Goal: Task Accomplishment & Management: Manage account settings

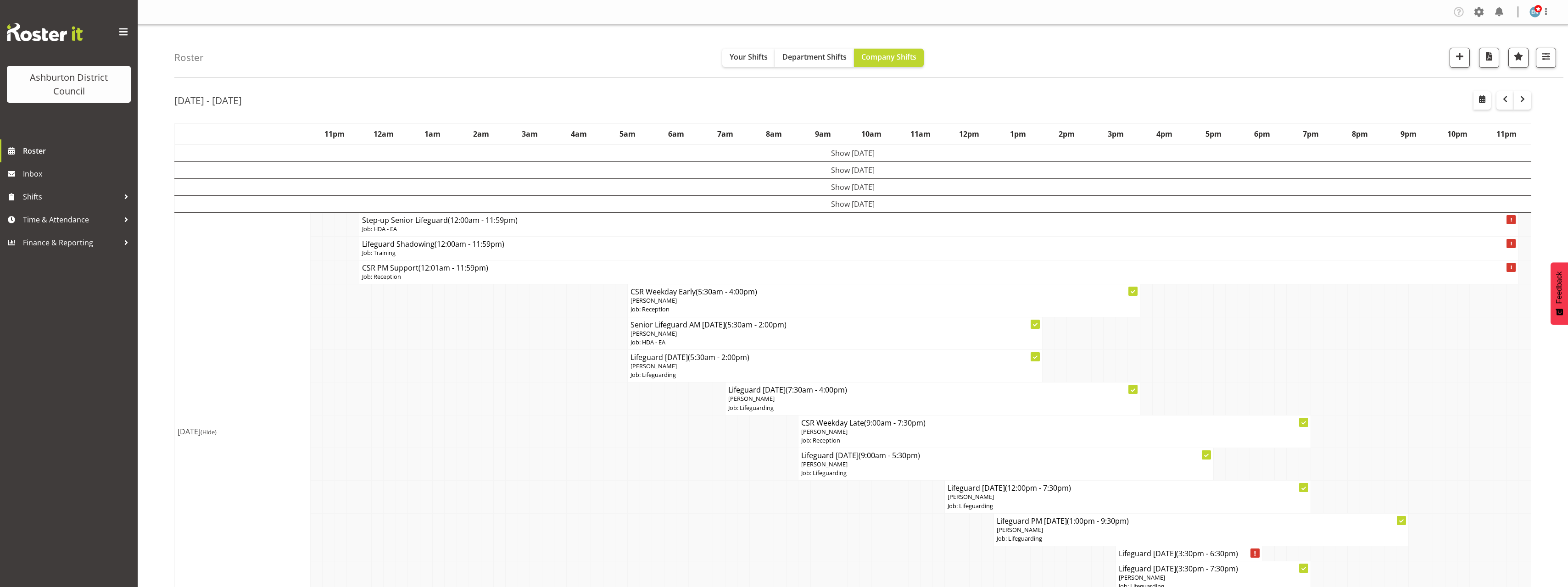
click at [227, 319] on td "[DATE] (Hide)" at bounding box center [242, 431] width 136 height 439
click at [822, 167] on td "Show [DATE]" at bounding box center [852, 170] width 1357 height 17
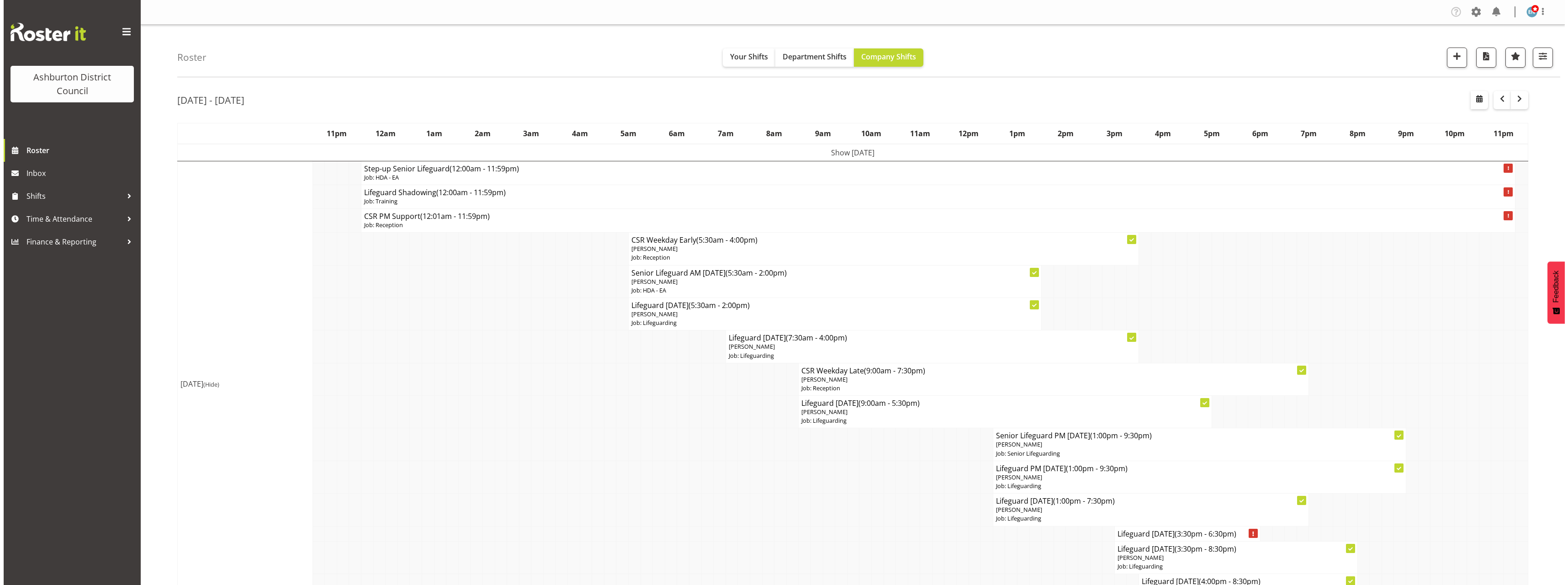
scroll to position [91, 0]
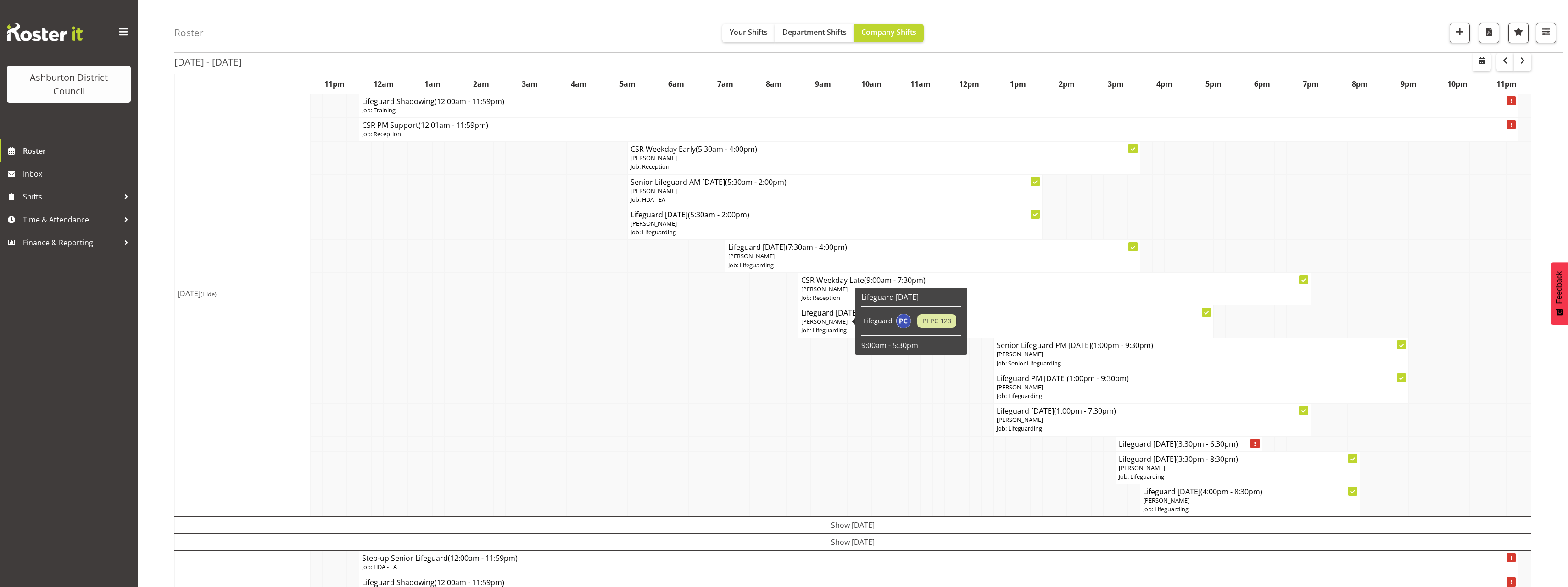
click at [838, 330] on p "Job: Lifeguarding" at bounding box center [1005, 330] width 409 height 8
select select
select select "7"
select select "2025"
select select "17"
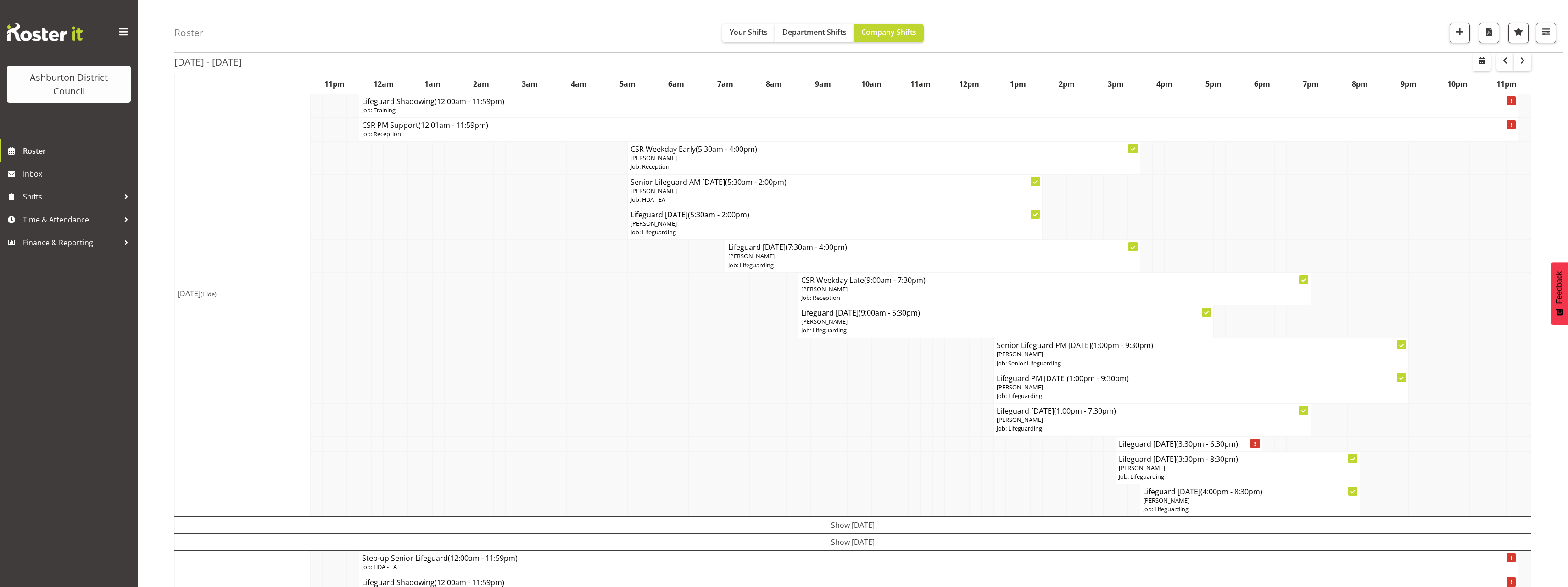
select select "30"
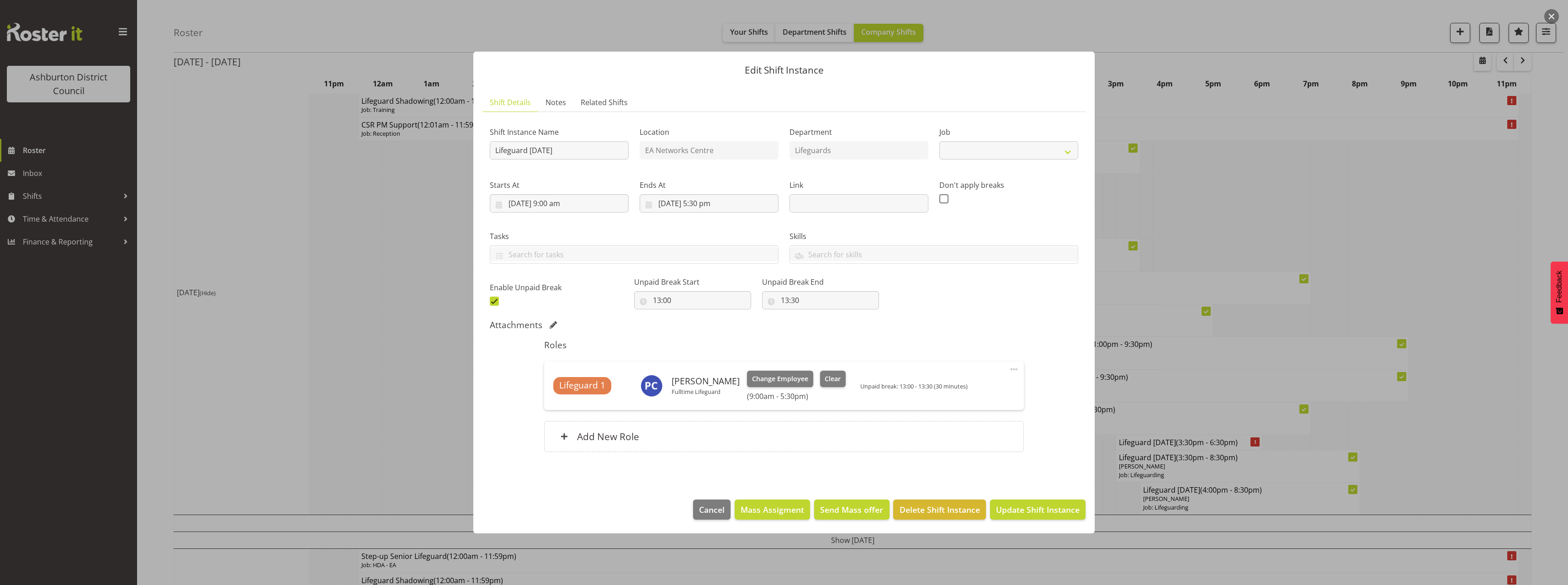
select select "38"
click at [712, 202] on input "[DATE] 5:30 pm" at bounding box center [709, 204] width 139 height 18
click at [708, 400] on select "00 01 02 03 04 05 06 07 08 09 10 11 12 13 14 15 16 17 18 19 20 21 22 23" at bounding box center [709, 397] width 21 height 18
select select "16"
click at [699, 388] on select "00 01 02 03 04 05 06 07 08 09 10 11 12 13 14 15 16 17 18 19 20 21 22 23" at bounding box center [709, 397] width 21 height 18
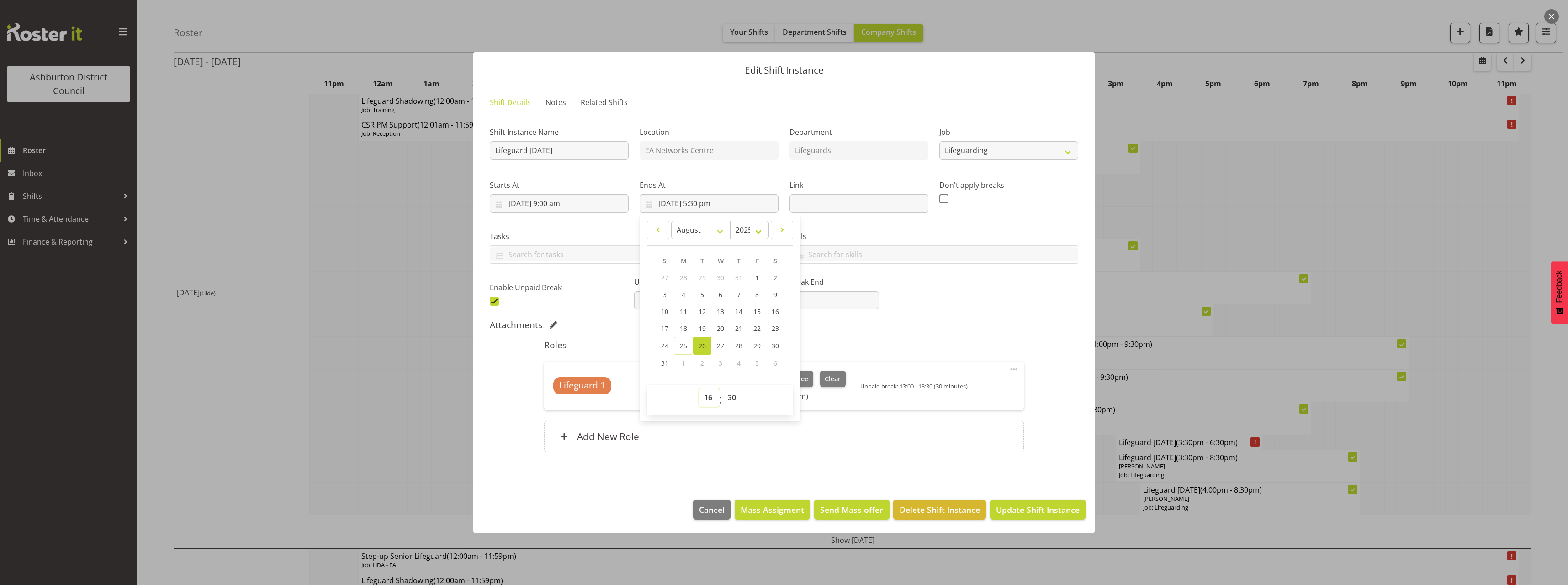
type input "[DATE] 4:30 pm"
click at [727, 393] on select "00 01 02 03 04 05 06 07 08 09 10 11 12 13 14 15 16 17 18 19 20 21 22 23 24 25 2…" at bounding box center [732, 397] width 21 height 18
select select "0"
click at [722, 388] on select "00 01 02 03 04 05 06 07 08 09 10 11 12 13 14 15 16 17 18 19 20 21 22 23 24 25 2…" at bounding box center [732, 397] width 21 height 18
type input "[DATE] 4:00 pm"
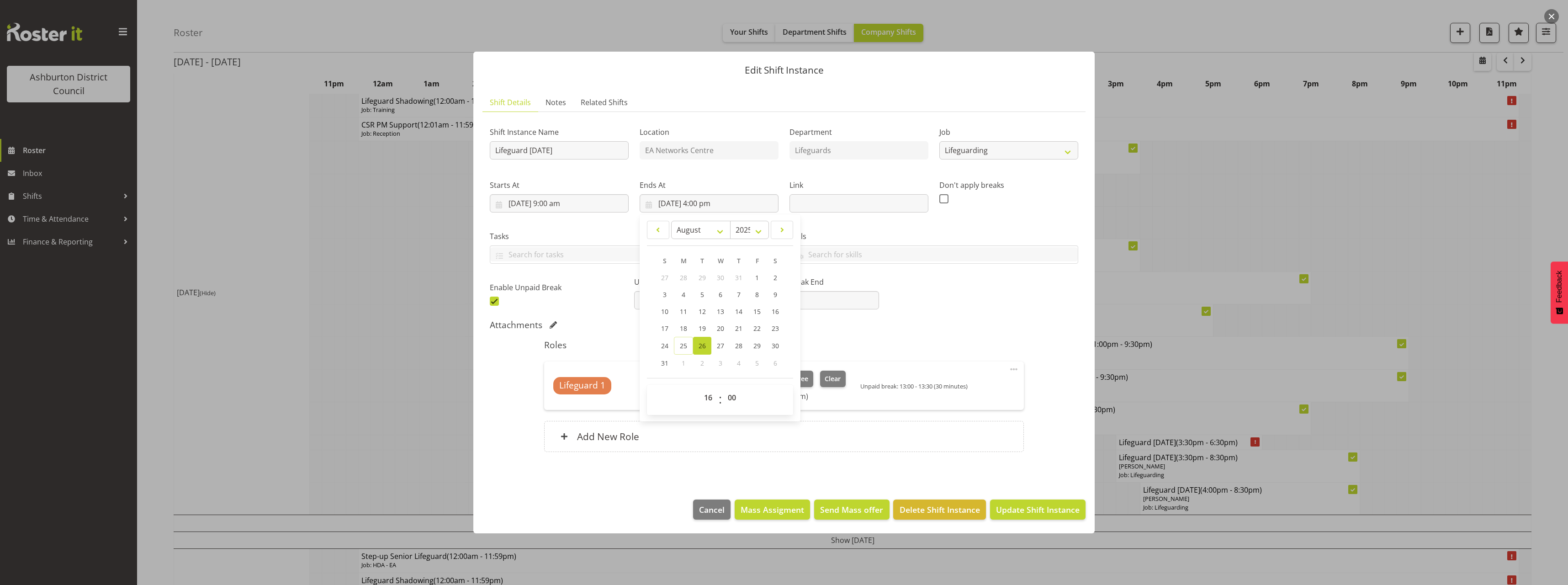
click at [982, 314] on div "Shift Instance Name Lifeguard [DATE] Location EA Networks Centre Department Lif…" at bounding box center [784, 291] width 588 height 344
click at [791, 375] on span "Change Employee" at bounding box center [780, 378] width 56 height 10
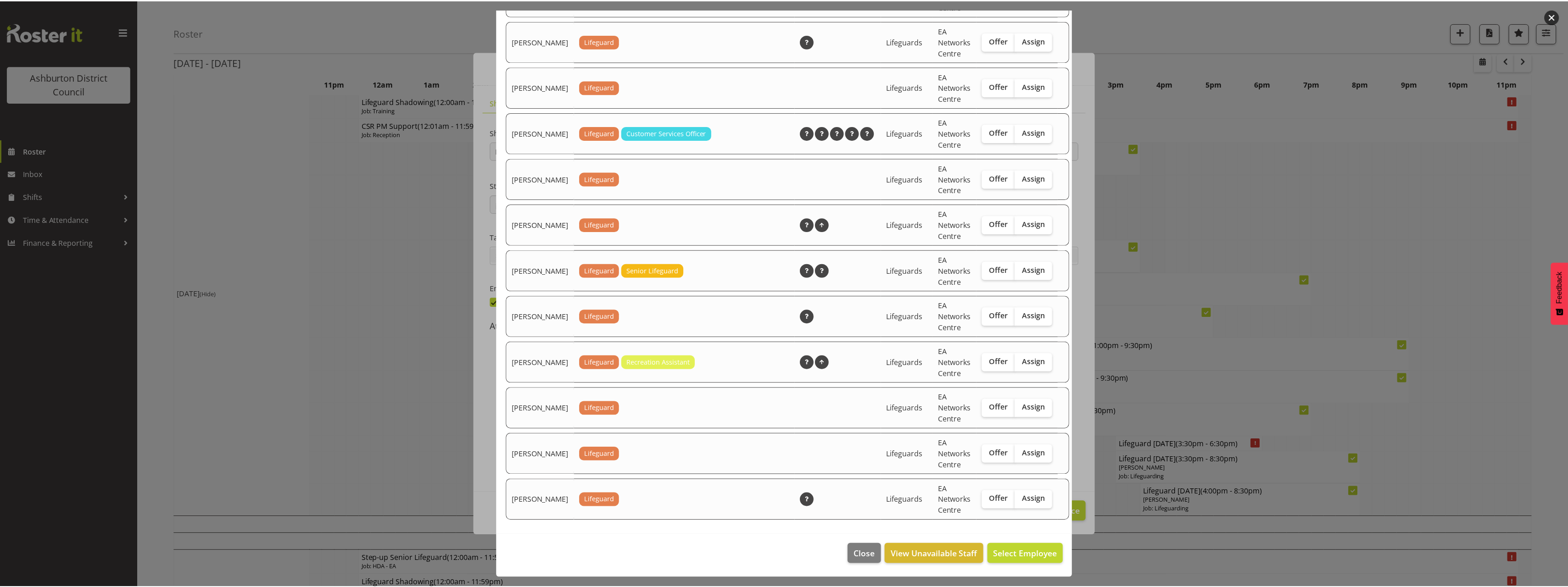
scroll to position [1148, 0]
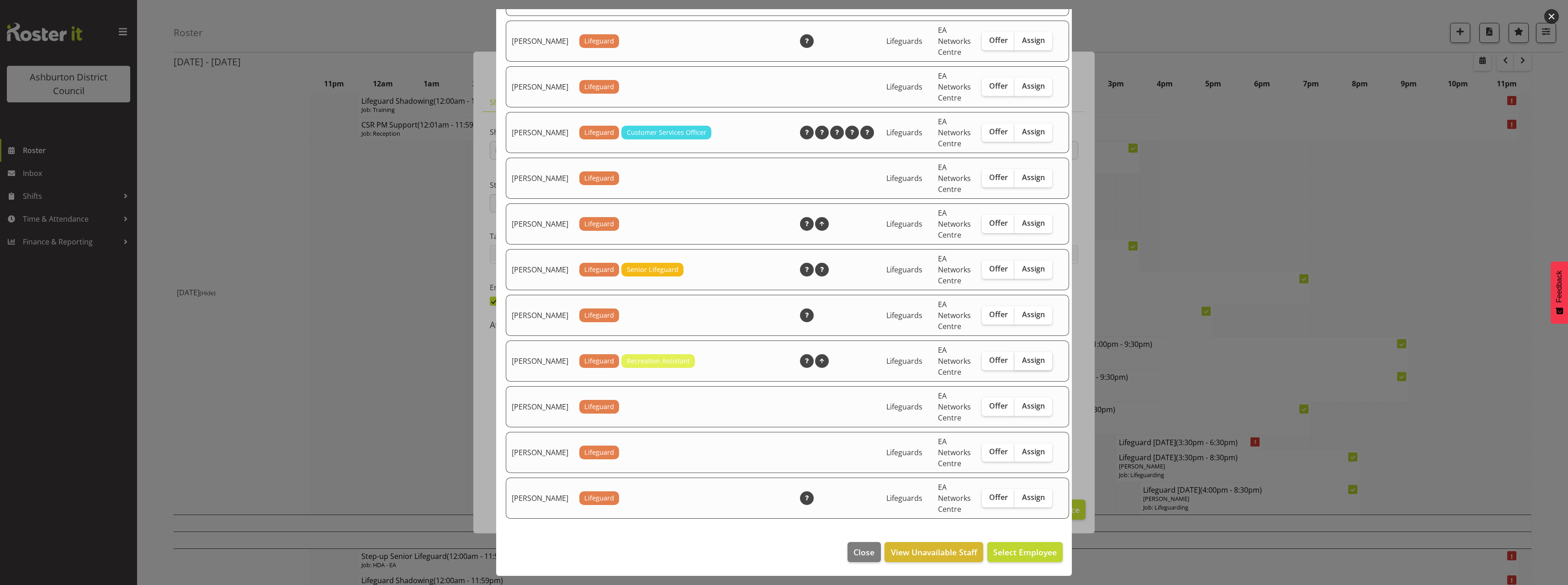
click at [1022, 364] on span "Assign" at bounding box center [1034, 360] width 23 height 9
click at [1015, 364] on input "Assign" at bounding box center [1018, 361] width 6 height 6
checkbox input "true"
click at [1016, 551] on span "Assign [PERSON_NAME]" at bounding box center [1010, 552] width 93 height 11
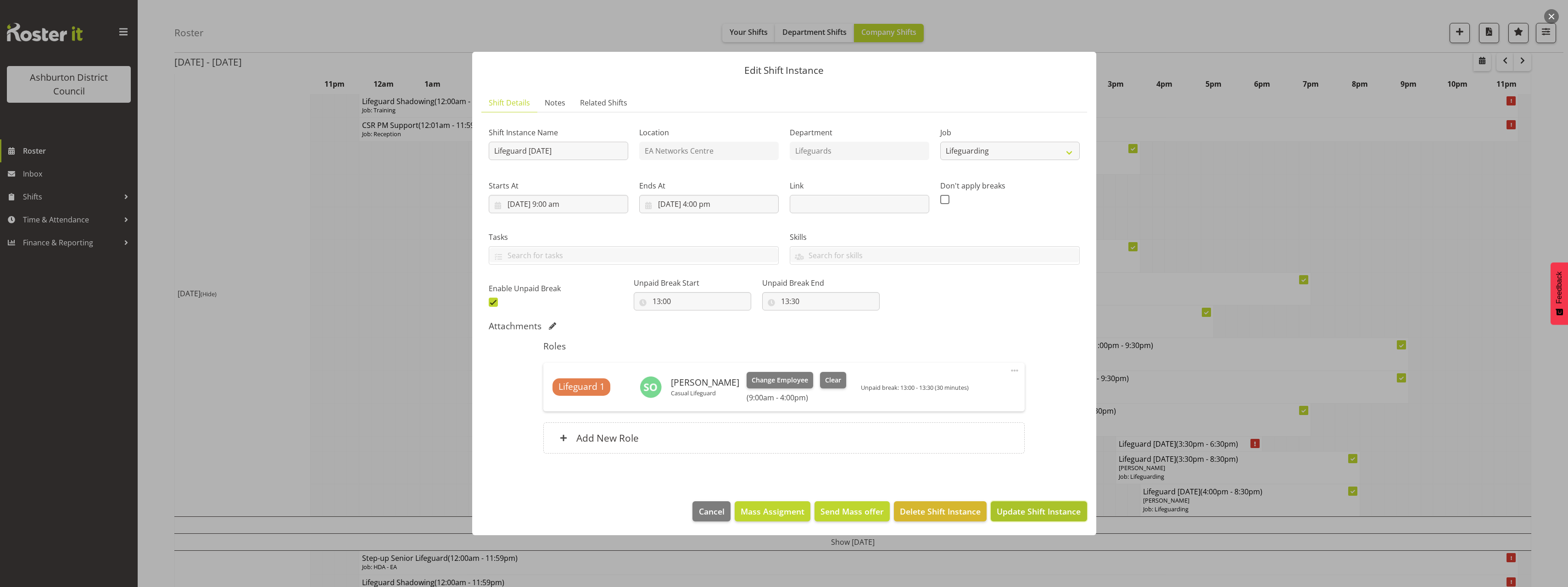
click at [1062, 516] on span "Update Shift Instance" at bounding box center [1038, 512] width 84 height 12
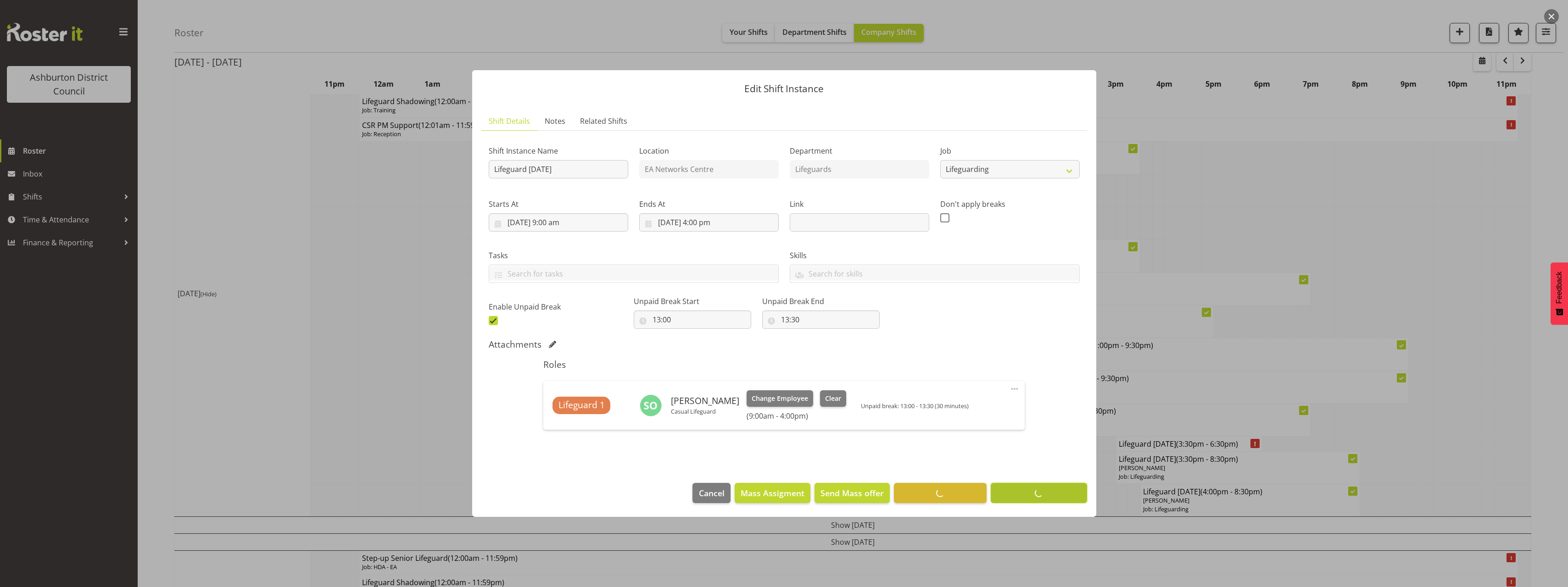
scroll to position [0, 0]
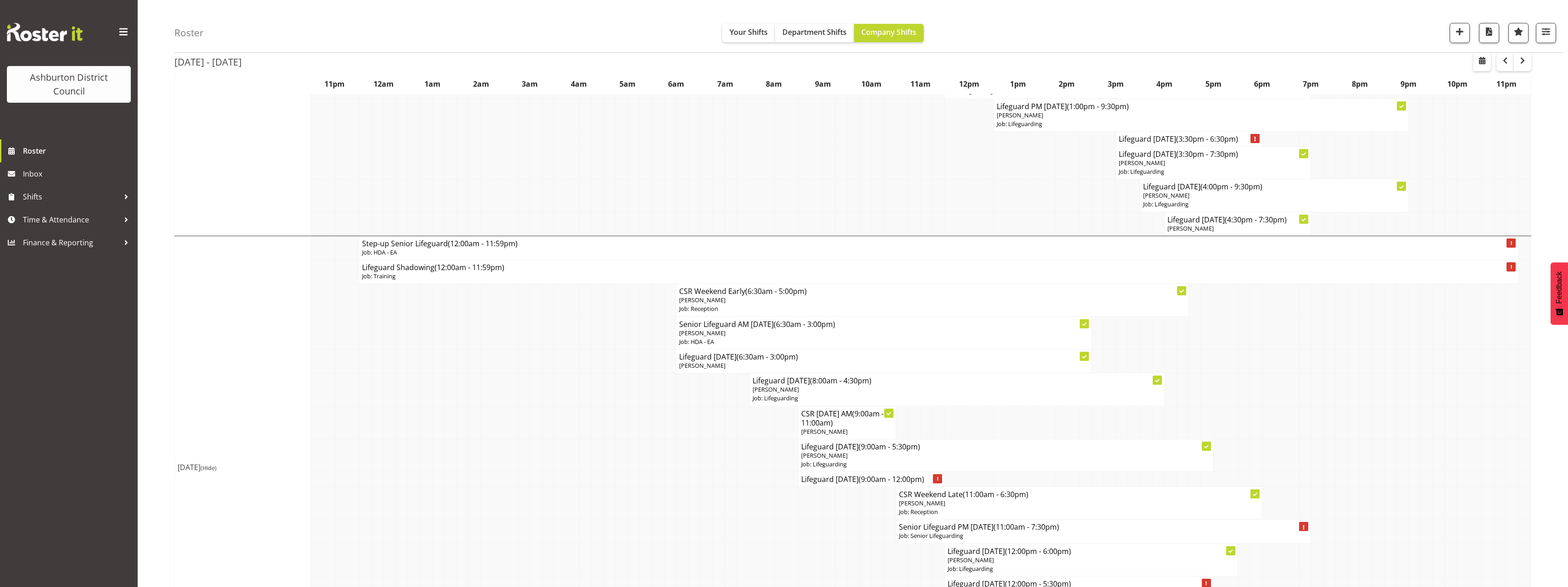
scroll to position [615, 0]
